Goal: Communication & Community: Participate in discussion

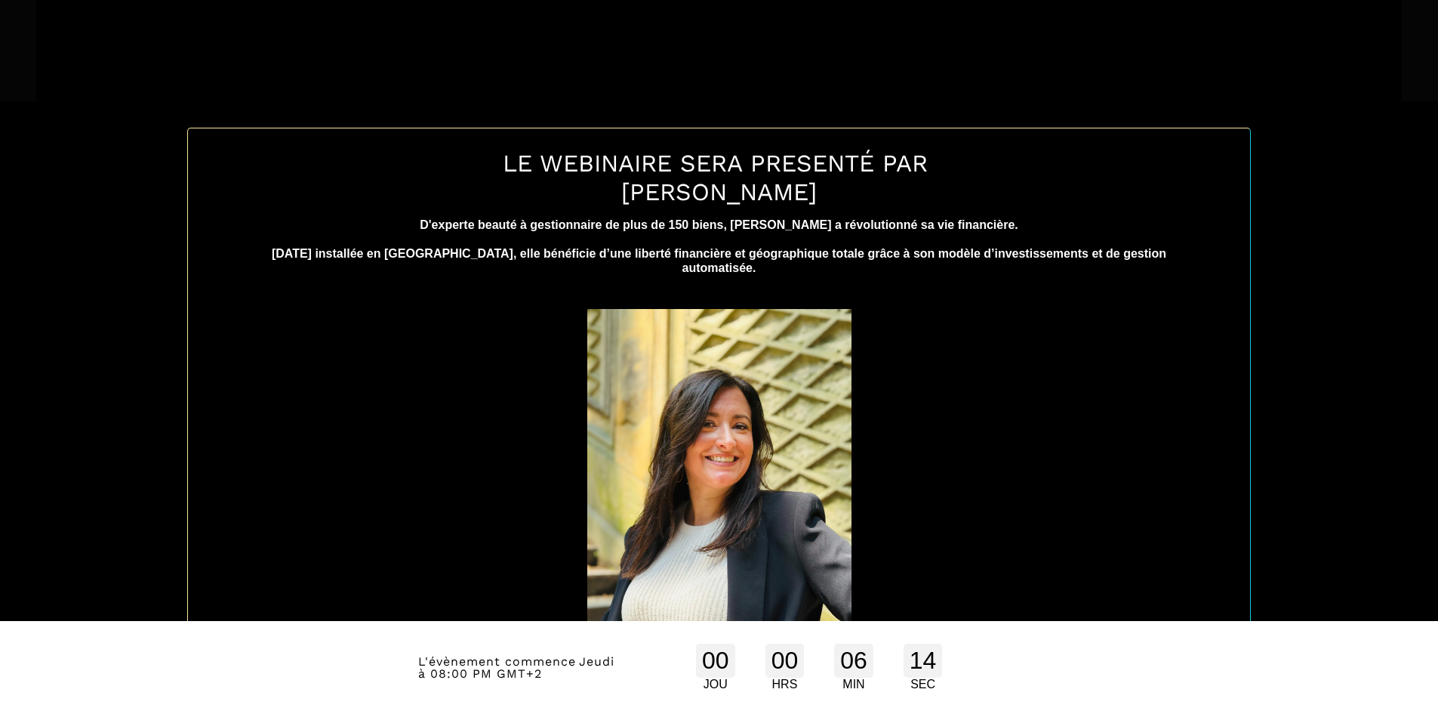
scroll to position [625, 0]
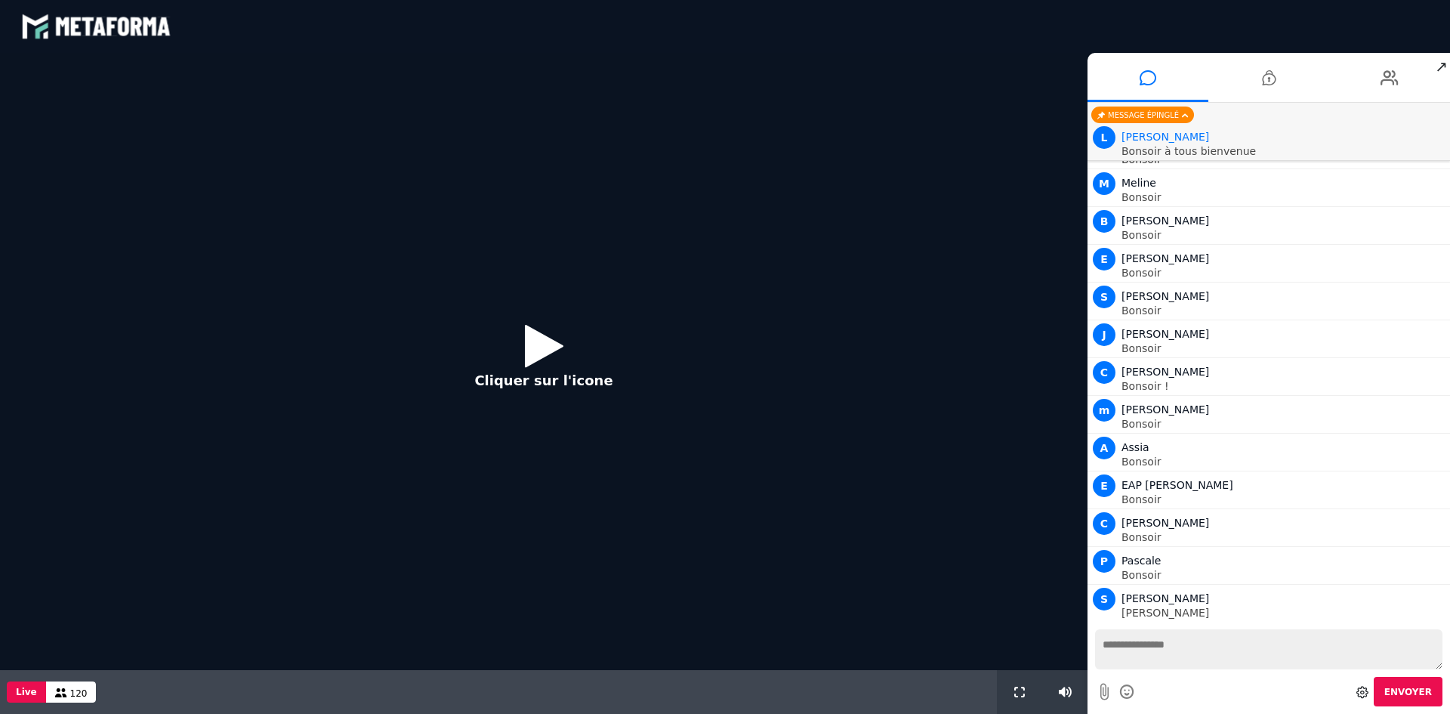
scroll to position [877, 0]
click at [551, 328] on icon at bounding box center [544, 345] width 39 height 49
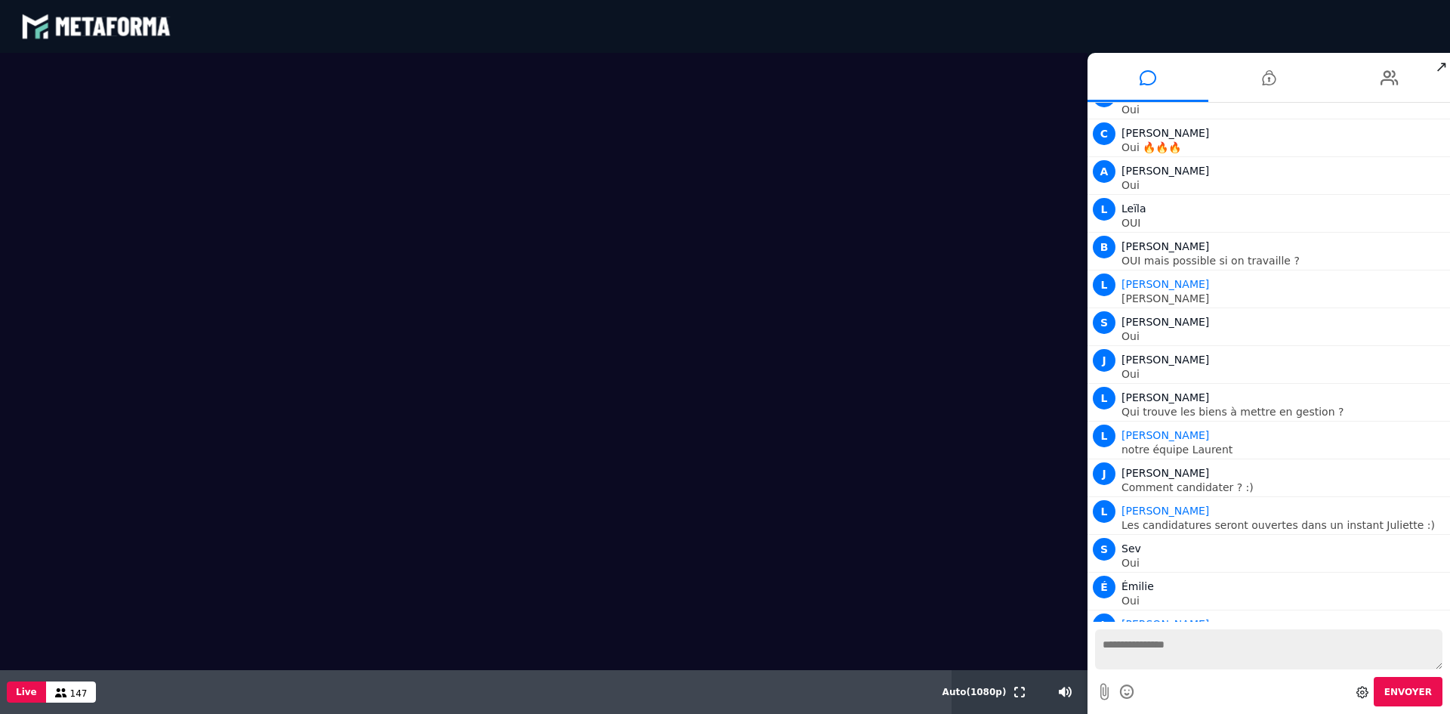
scroll to position [15004, 0]
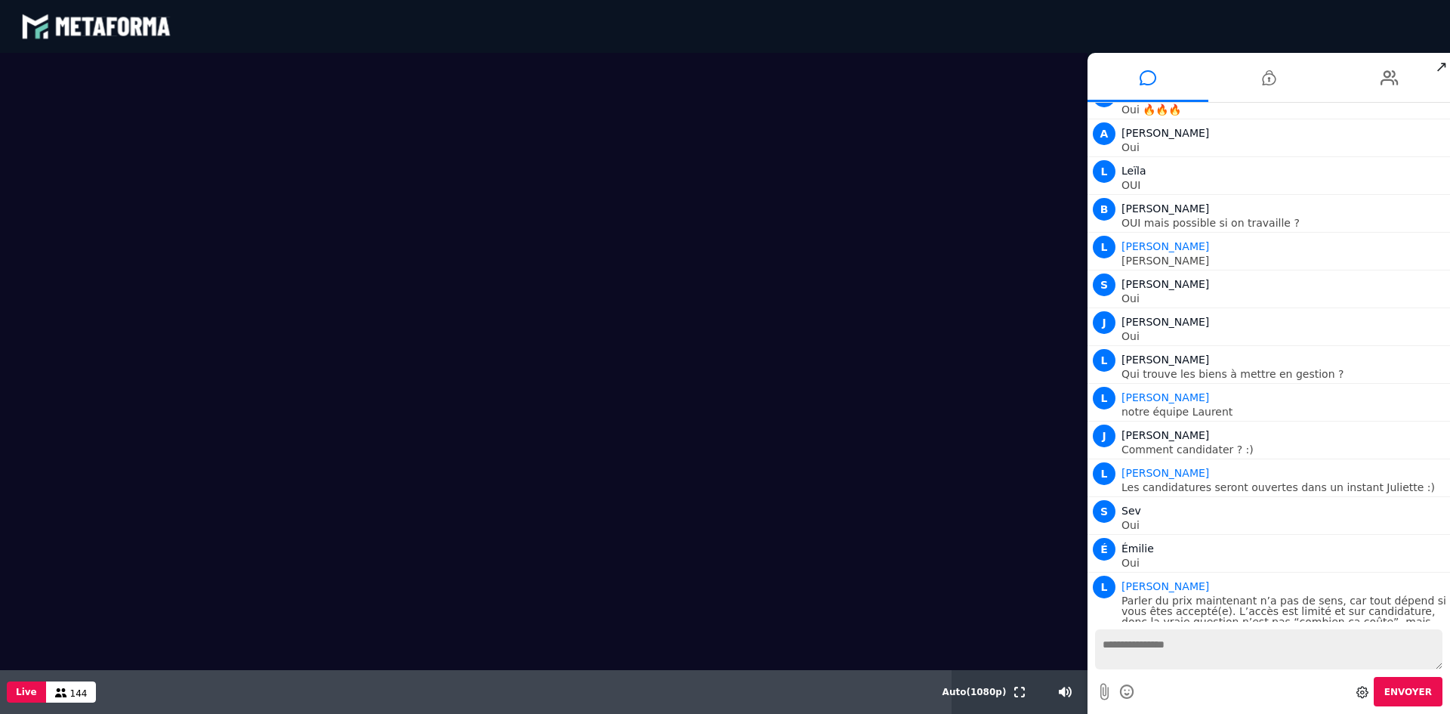
click at [1176, 650] on textarea at bounding box center [1268, 649] width 347 height 40
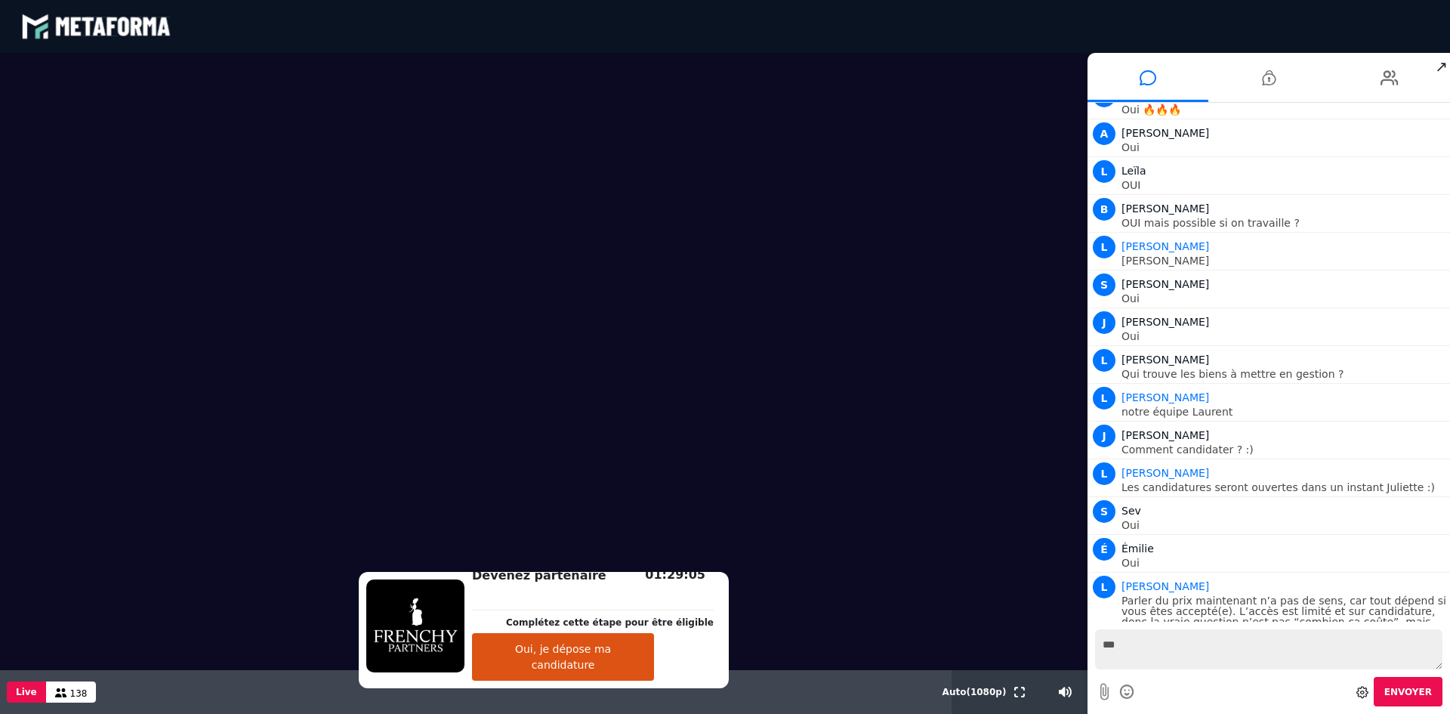
type textarea "***"
click at [1416, 688] on span "Envoyer" at bounding box center [1408, 691] width 48 height 11
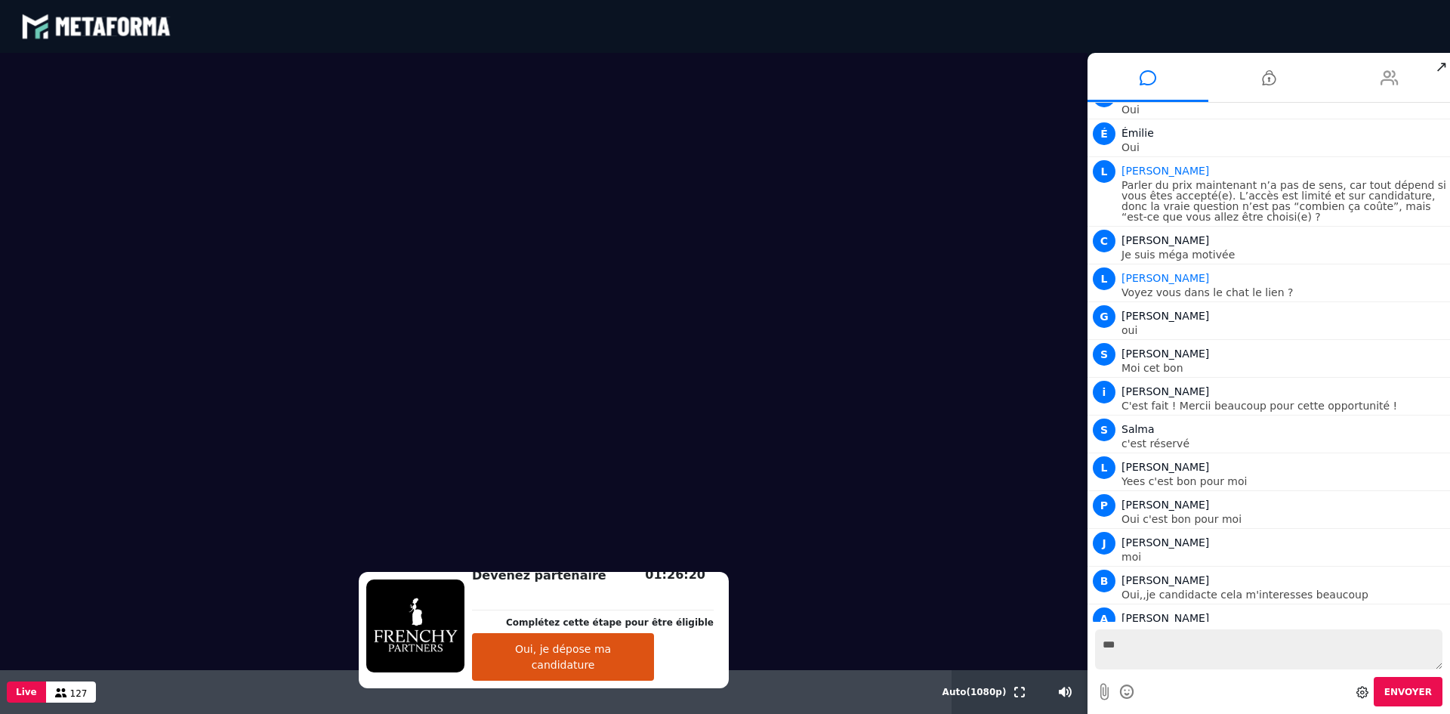
scroll to position [15457, 0]
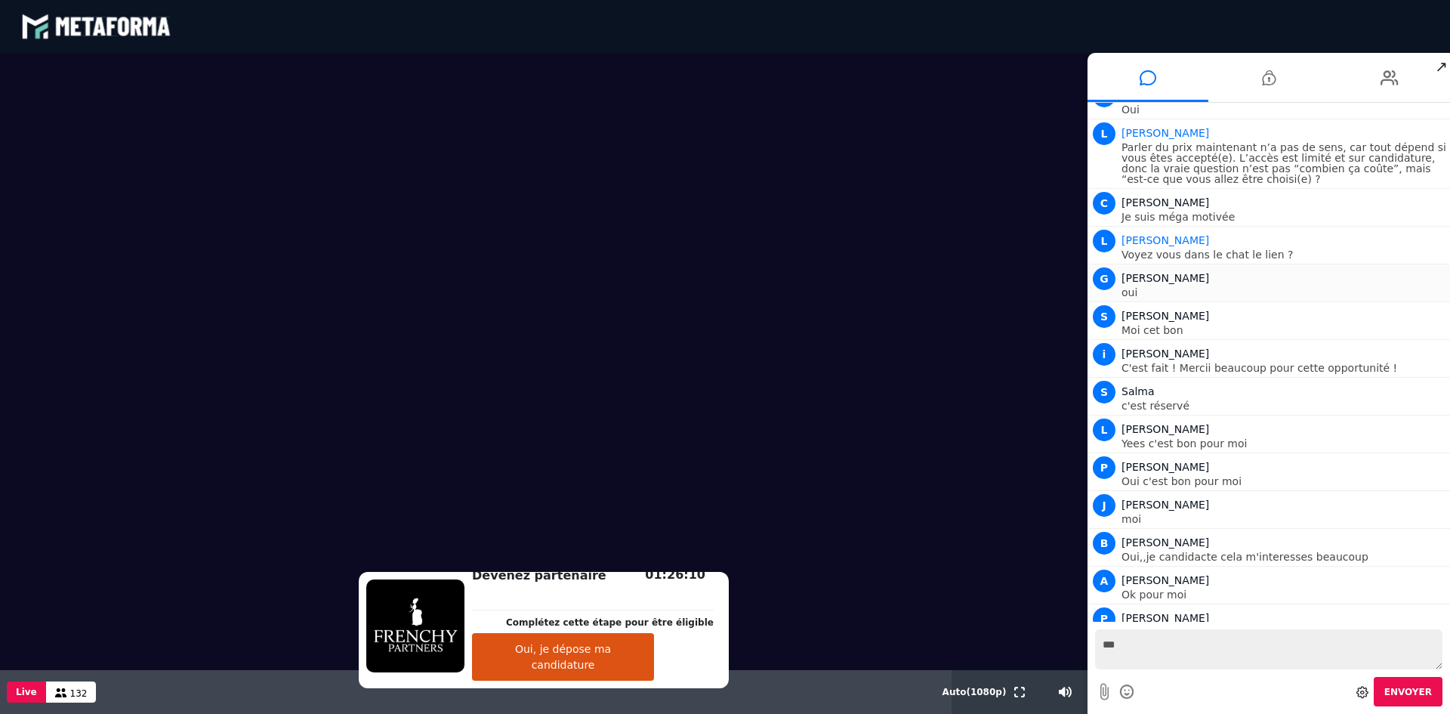
click at [1388, 287] on p "oui" at bounding box center [1283, 292] width 325 height 11
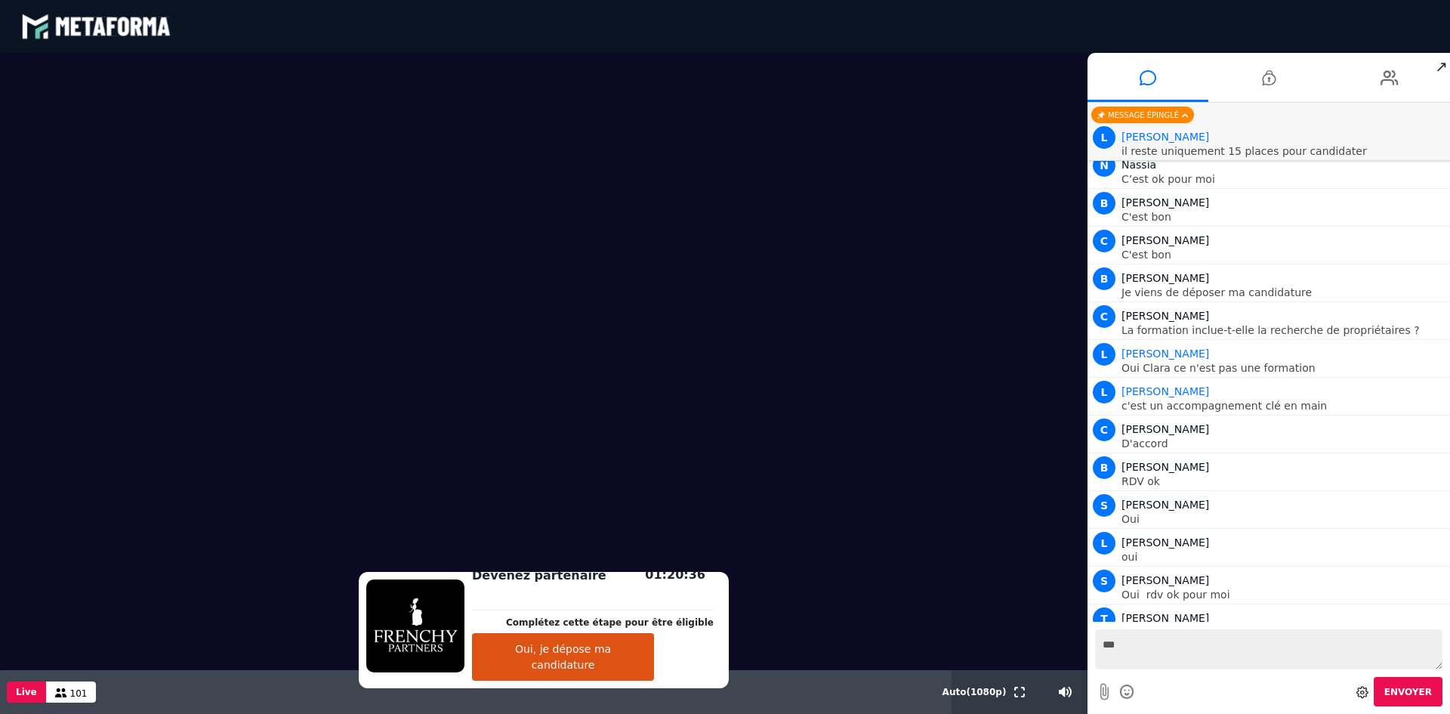
scroll to position [16714, 0]
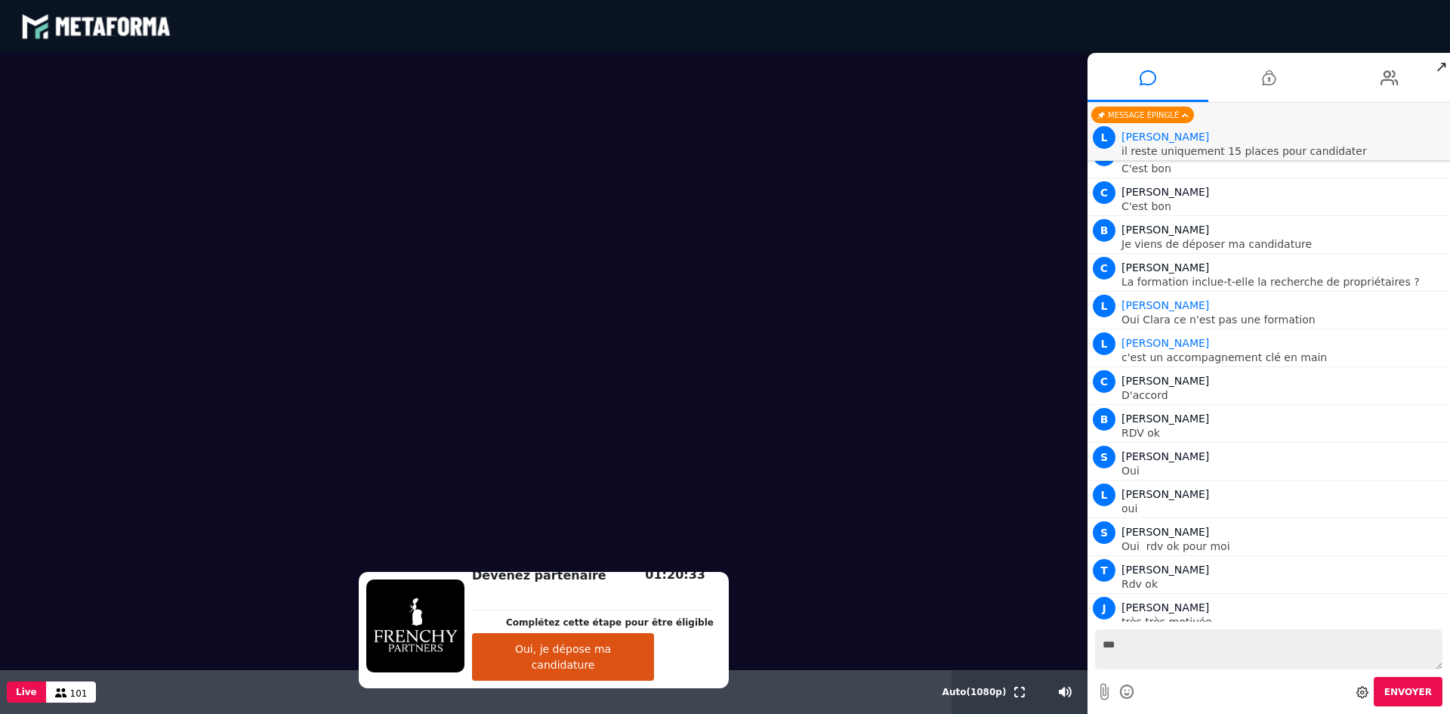
click at [1046, 114] on video at bounding box center [543, 361] width 1087 height 617
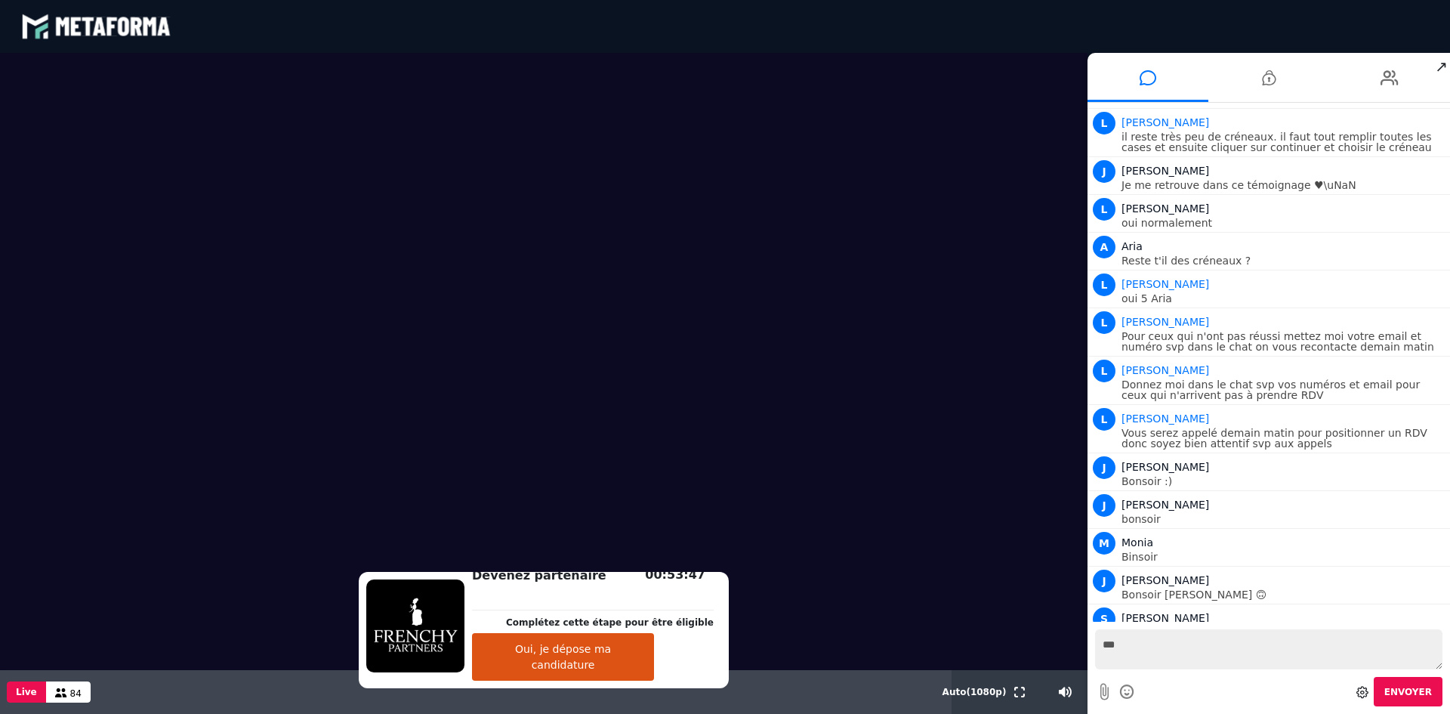
scroll to position [17236, 0]
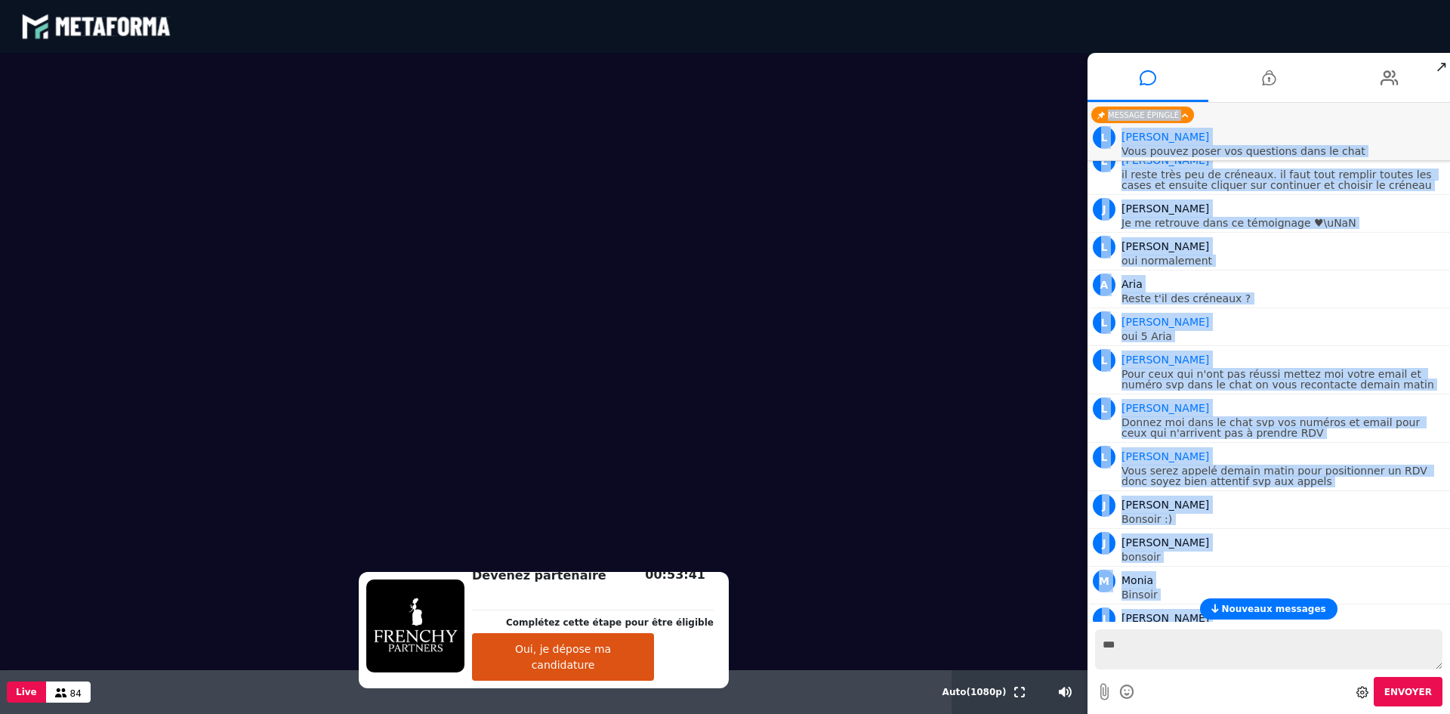
drag, startPoint x: 1449, startPoint y: 616, endPoint x: 1449, endPoint y: 628, distance: 12.1
click at [1449, 628] on div "Nouveaux messages L [PERSON_NAME] à tous [PERSON_NAME] à tous L [PERSON_NAME] d…" at bounding box center [1268, 408] width 362 height 611
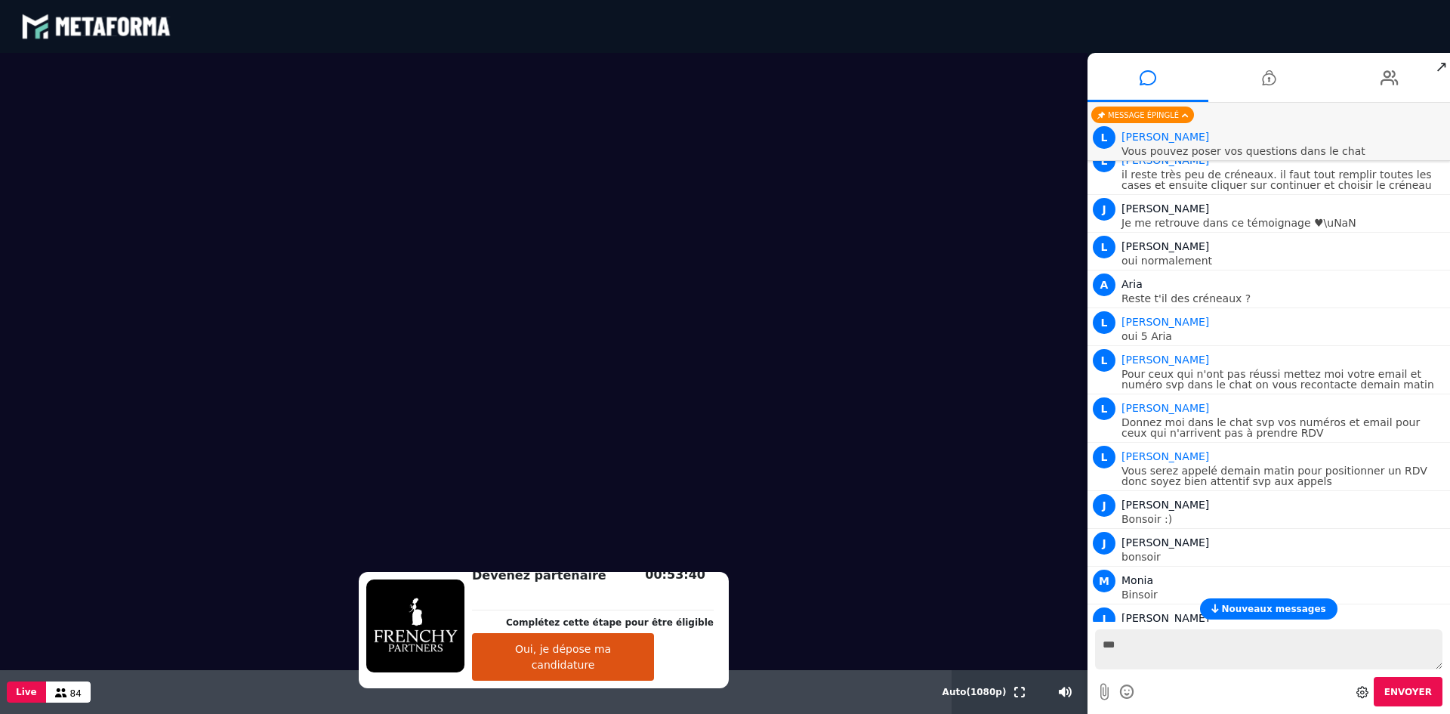
click at [1361, 646] on textarea "***" at bounding box center [1268, 649] width 347 height 40
click at [1231, 702] on p "Quelle différence entre CA cash flow salaire net ?" at bounding box center [1283, 707] width 325 height 11
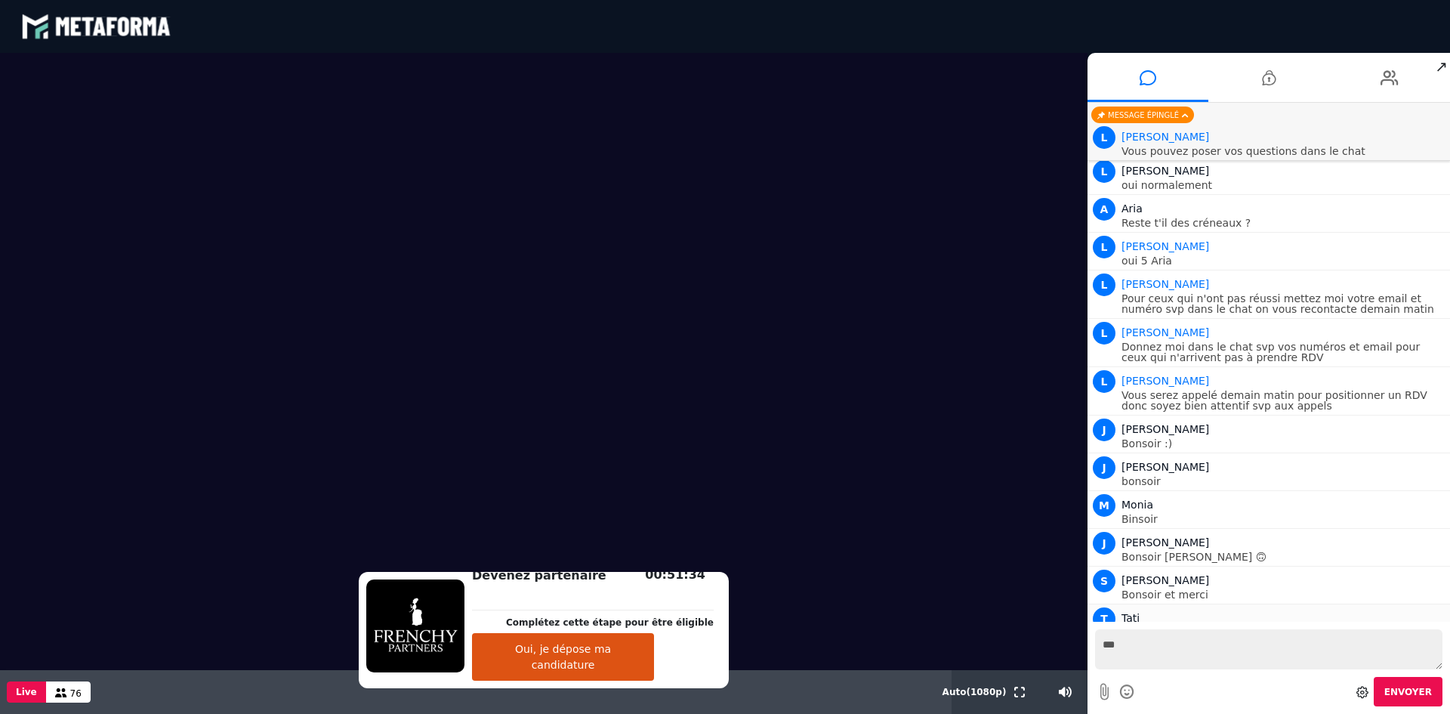
scroll to position [17349, 0]
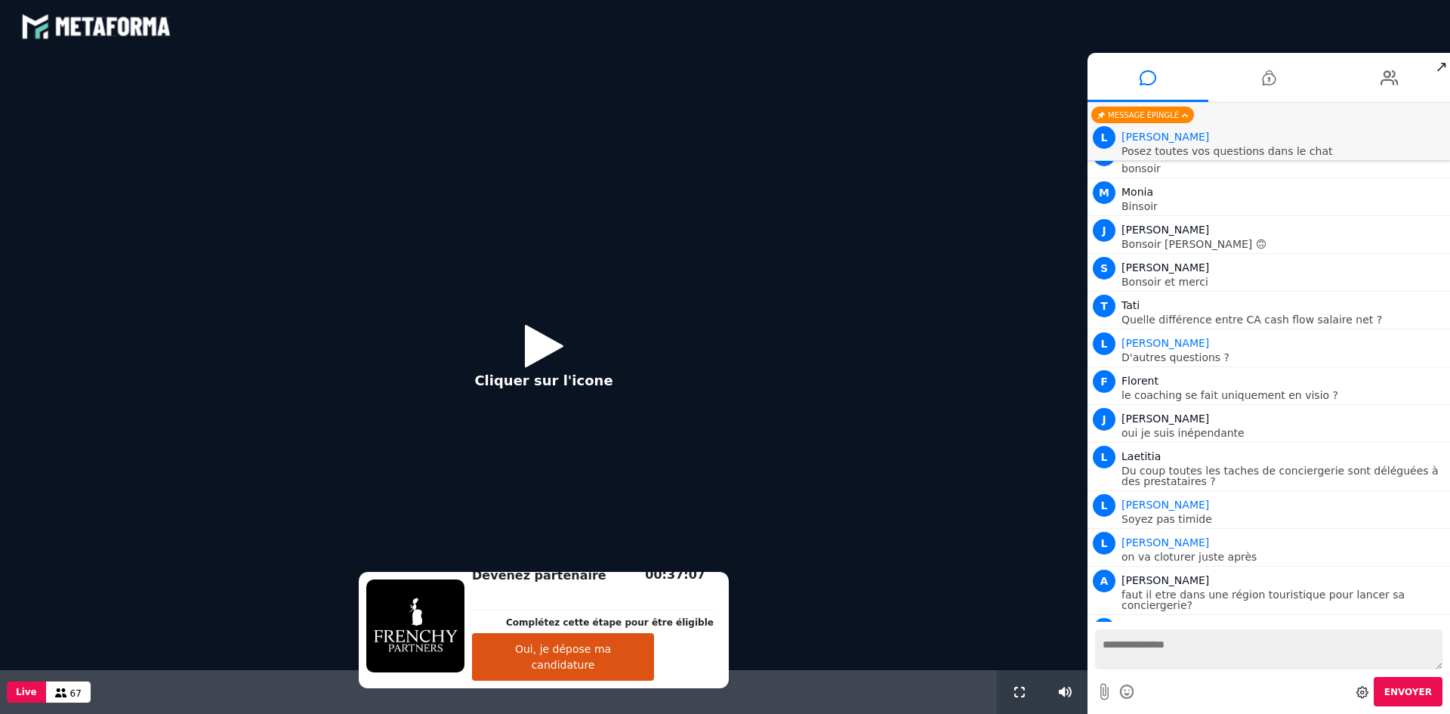
scroll to position [1028, 0]
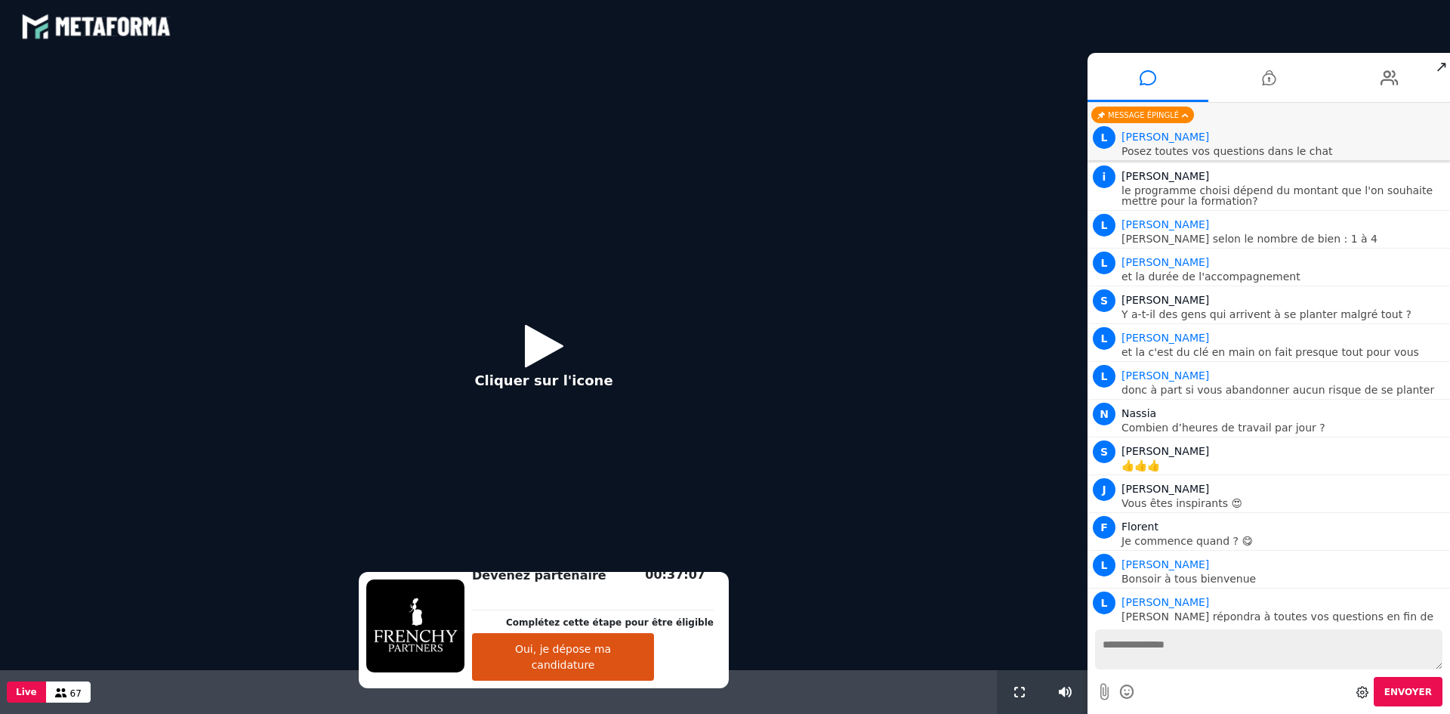
click at [537, 352] on icon at bounding box center [544, 345] width 39 height 49
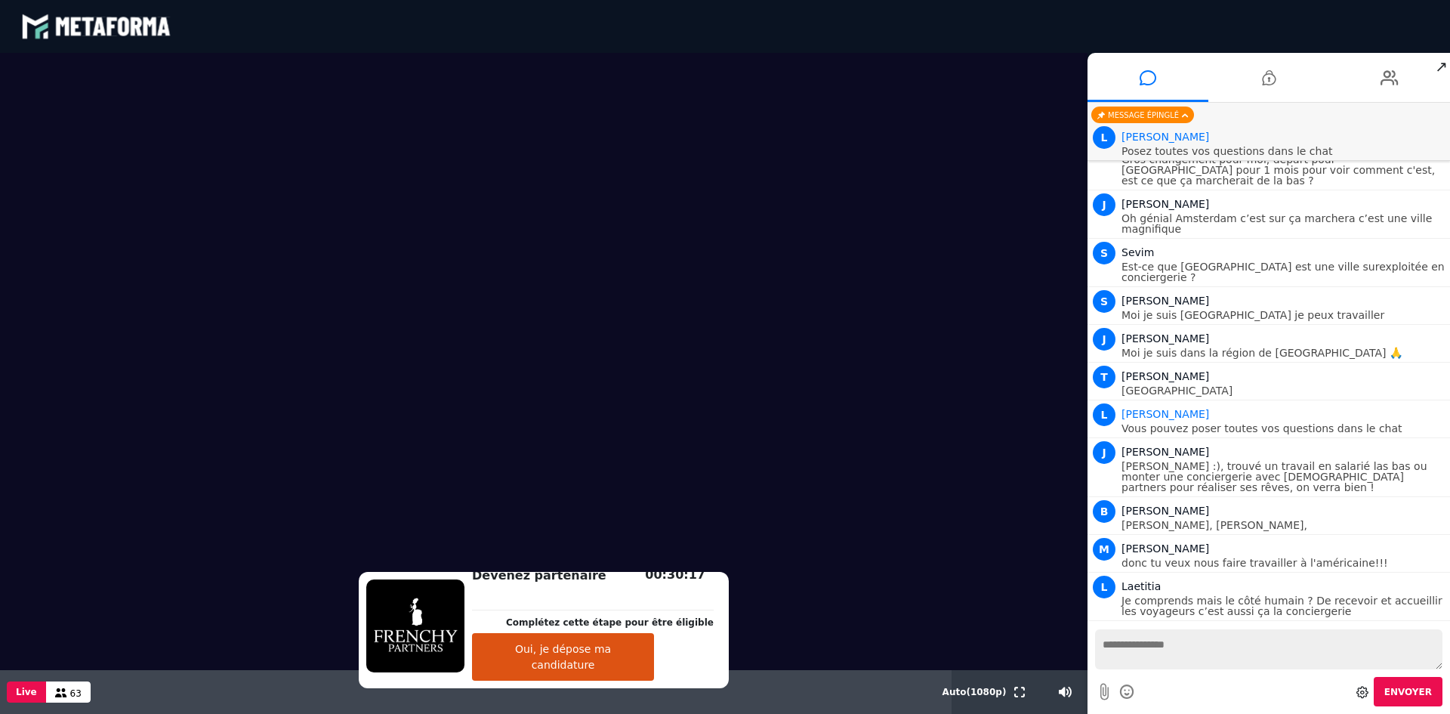
scroll to position [1818, 0]
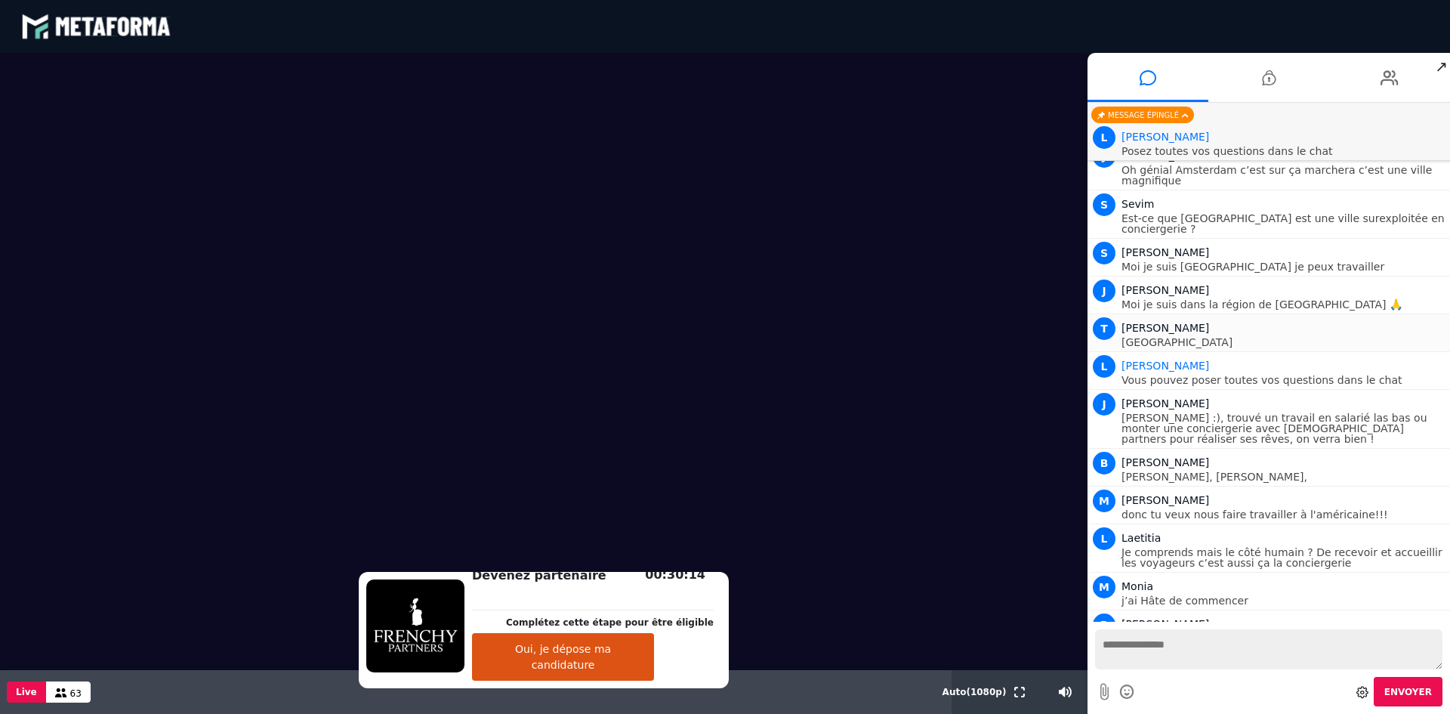
click at [1417, 337] on p "La Rochelle" at bounding box center [1283, 342] width 325 height 11
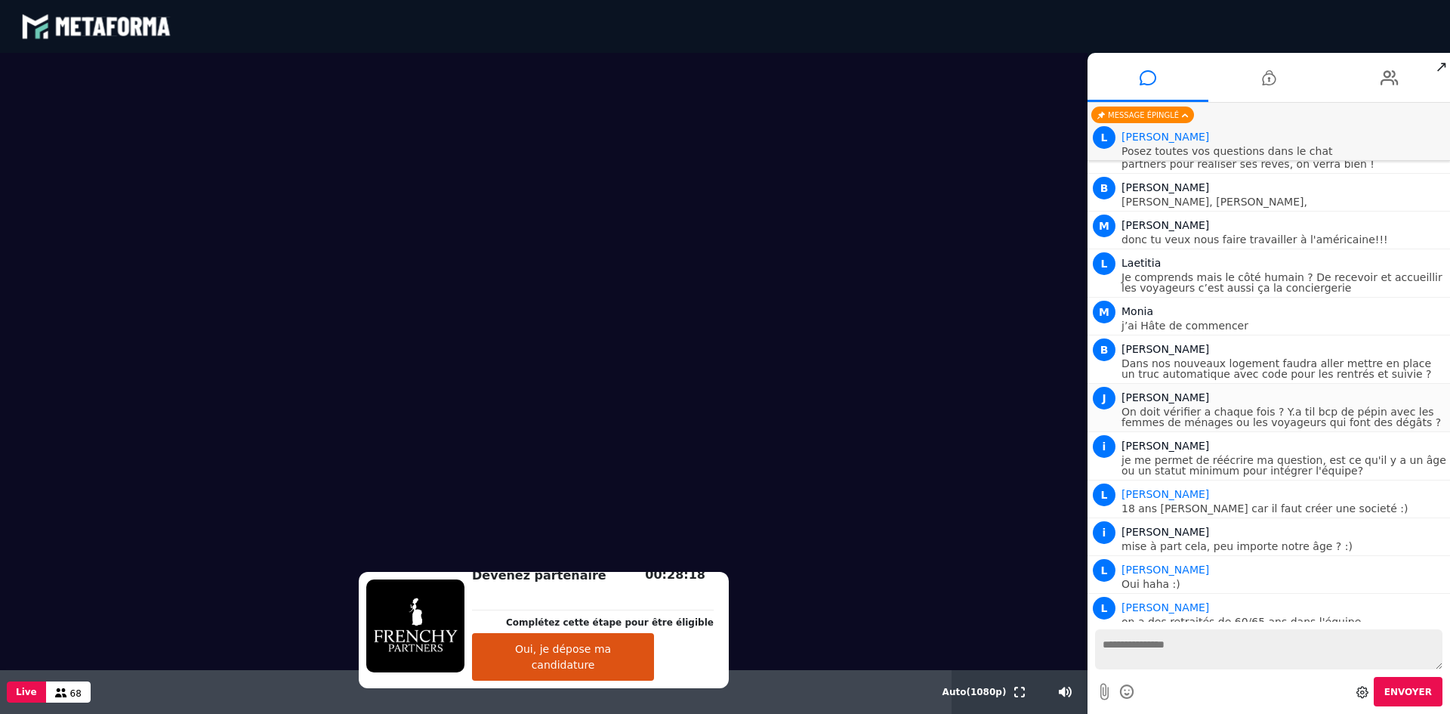
scroll to position [2141, 0]
